Goal: Task Accomplishment & Management: Manage account settings

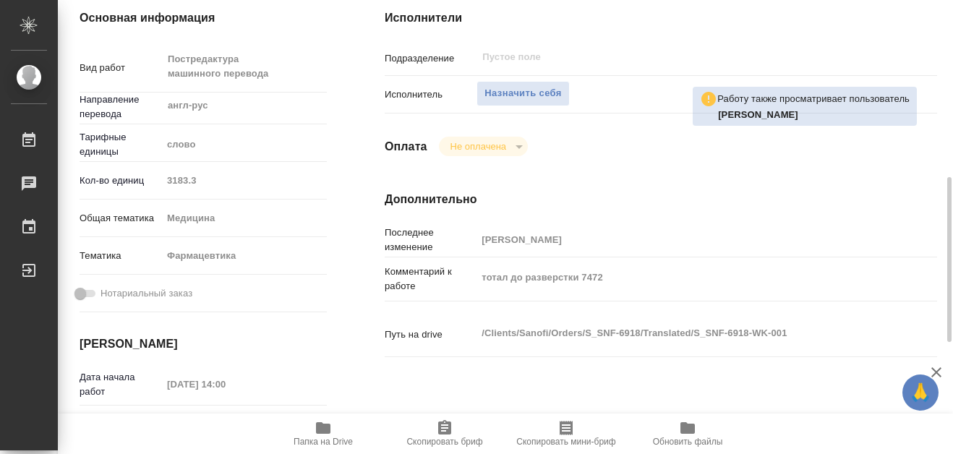
scroll to position [289, 0]
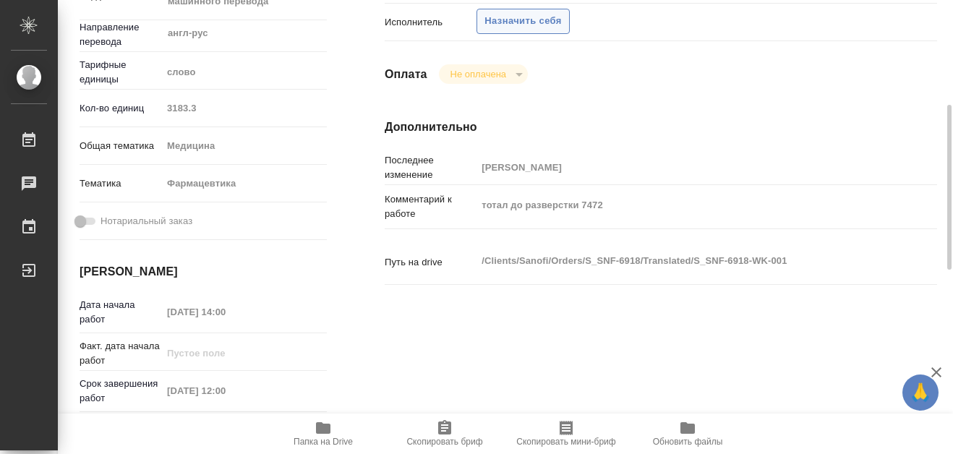
click at [536, 23] on span "Назначить себя" at bounding box center [522, 21] width 77 height 17
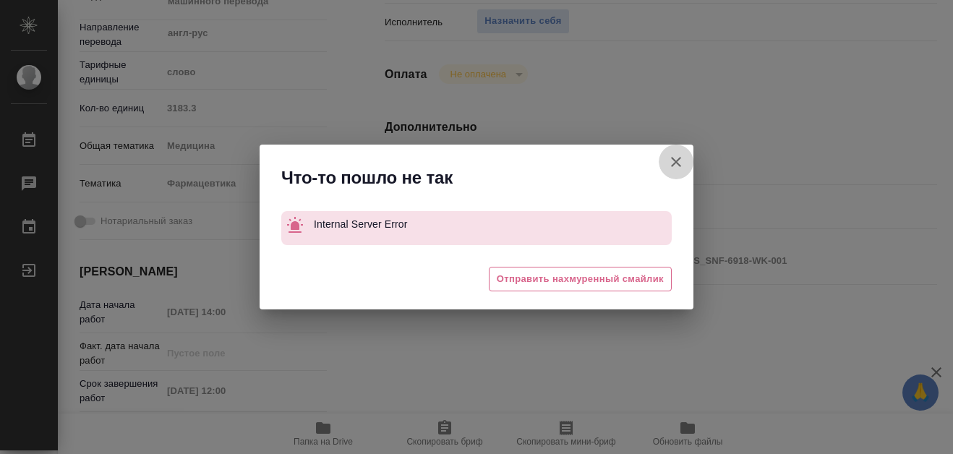
click at [677, 163] on icon "button" at bounding box center [676, 162] width 10 height 10
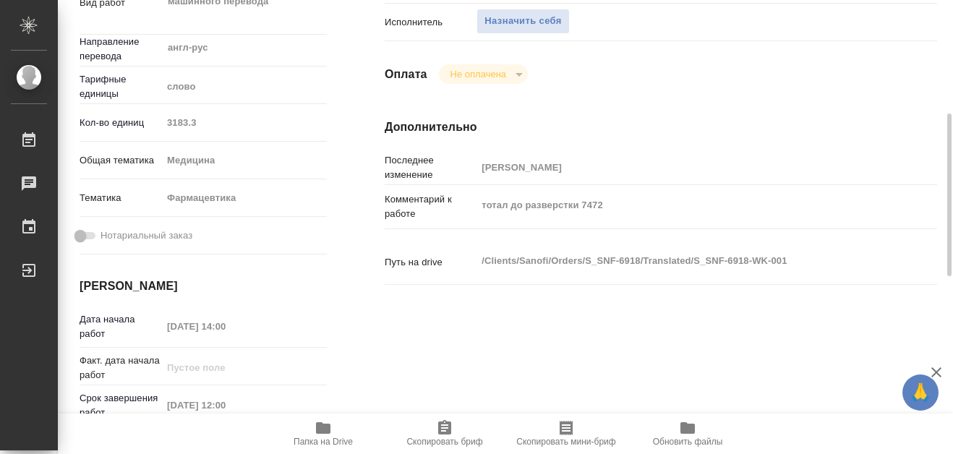
scroll to position [296, 0]
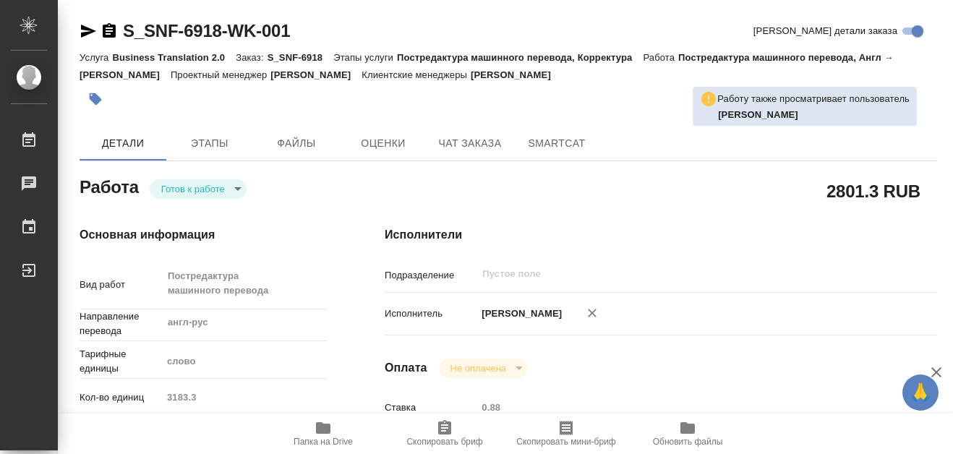
click at [237, 189] on body "🙏 .cls-1 fill:#fff; AWATERA [PERSON_NAME] 0 Чаты График Выйти S_SNF-6918-WK-001…" at bounding box center [476, 227] width 953 height 454
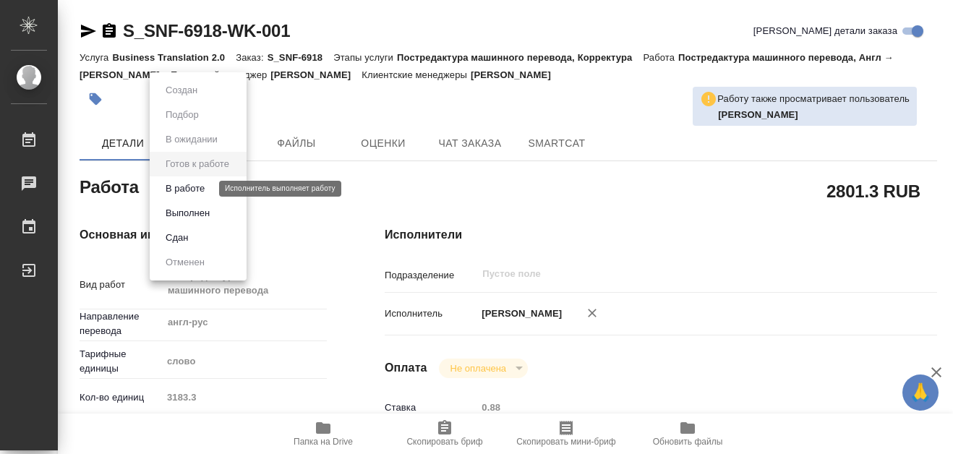
click at [201, 189] on button "В работе" at bounding box center [185, 189] width 48 height 16
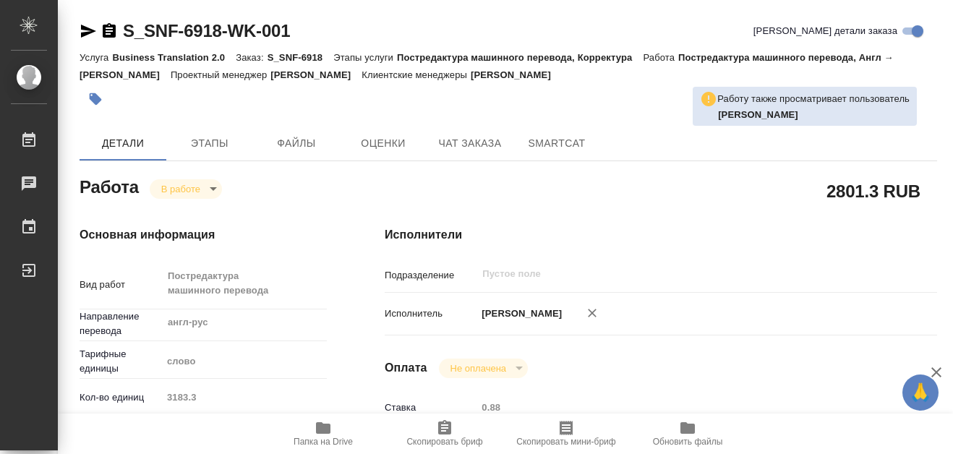
type textarea "x"
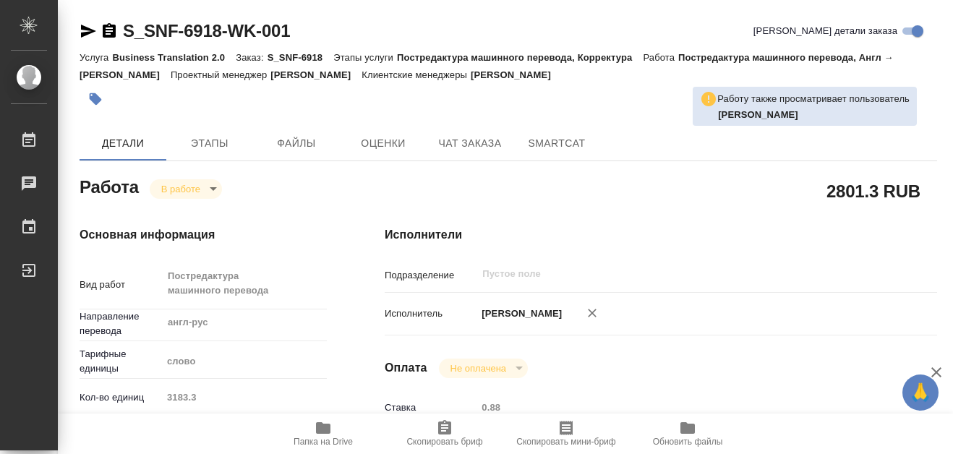
type textarea "x"
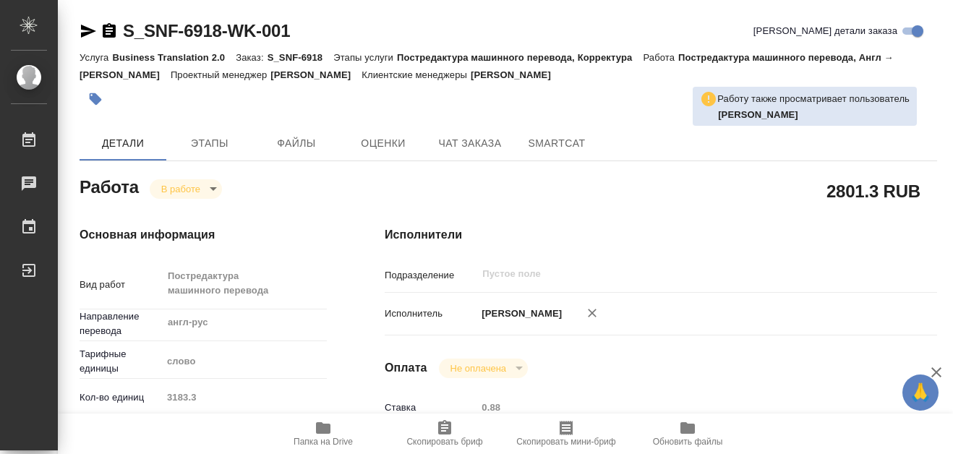
type textarea "x"
